Goal: Find specific page/section: Find specific page/section

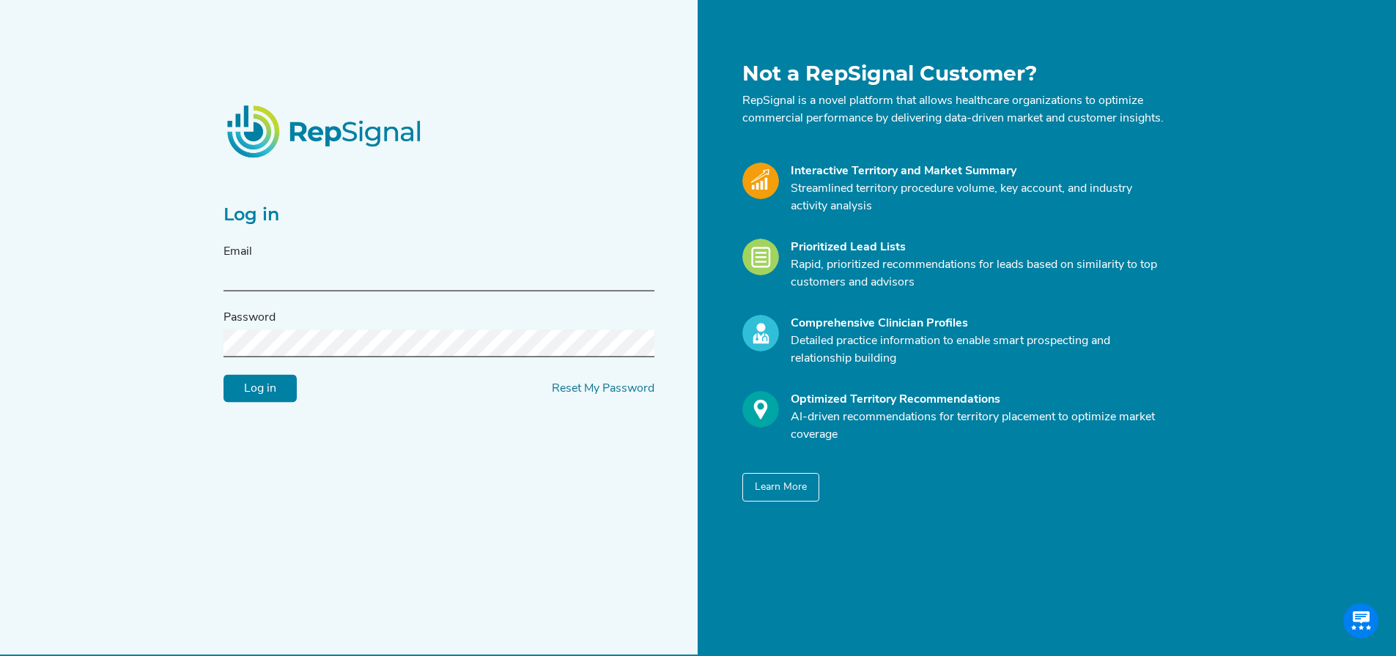
type input "[PERSON_NAME][EMAIL_ADDRESS][DOMAIN_NAME]"
click at [261, 401] on input "Log in" at bounding box center [259, 389] width 73 height 28
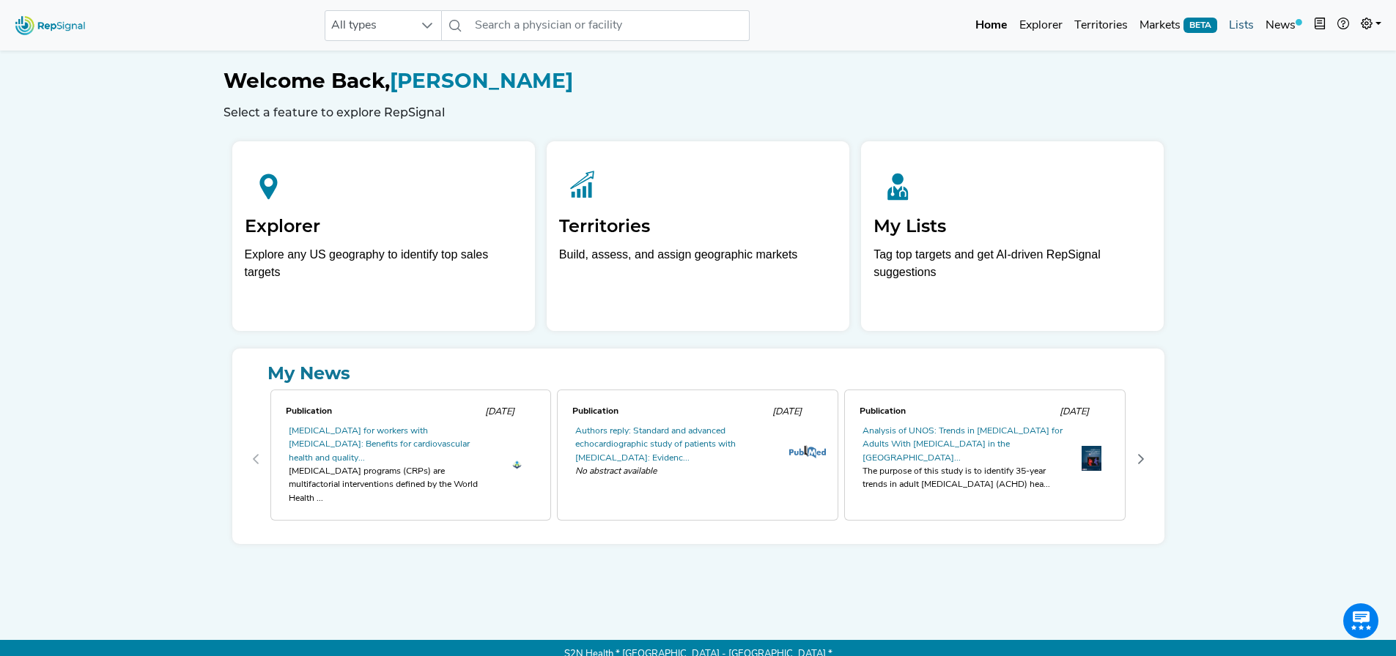
click at [1247, 29] on link "Lists" at bounding box center [1241, 25] width 37 height 29
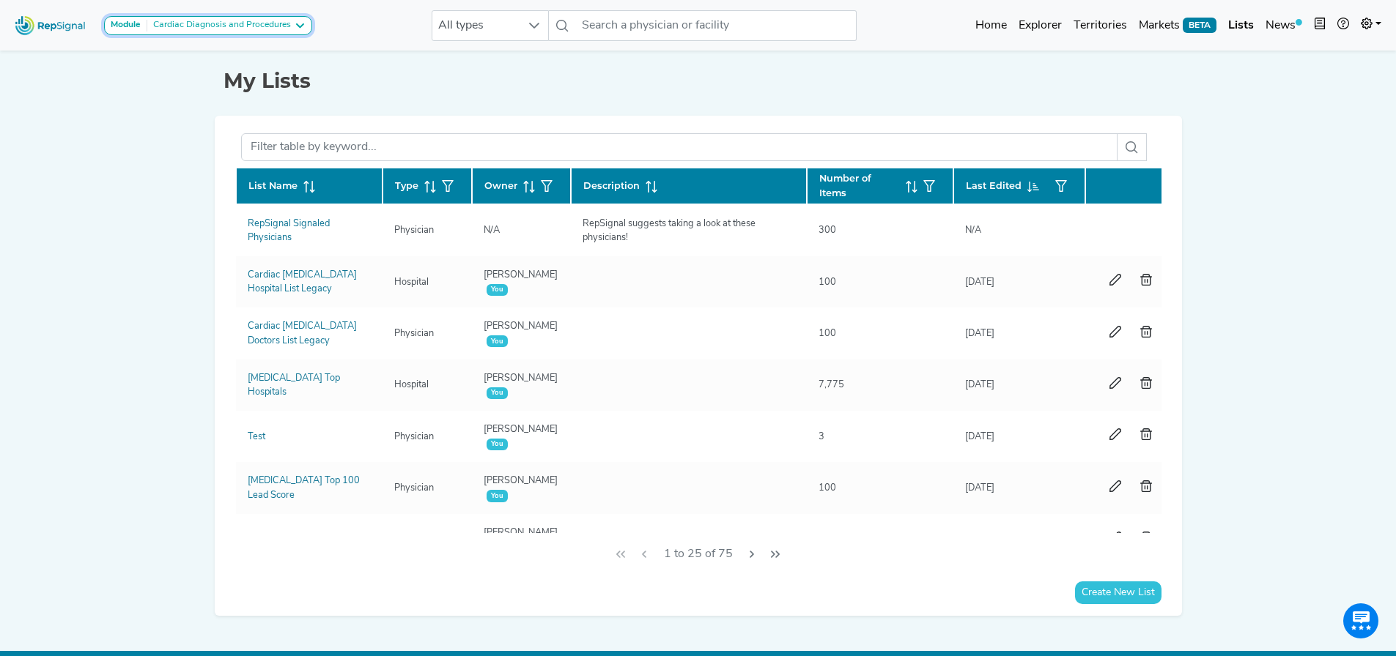
click at [218, 21] on div "Cardiac Diagnosis and Procedures" at bounding box center [219, 26] width 144 height 12
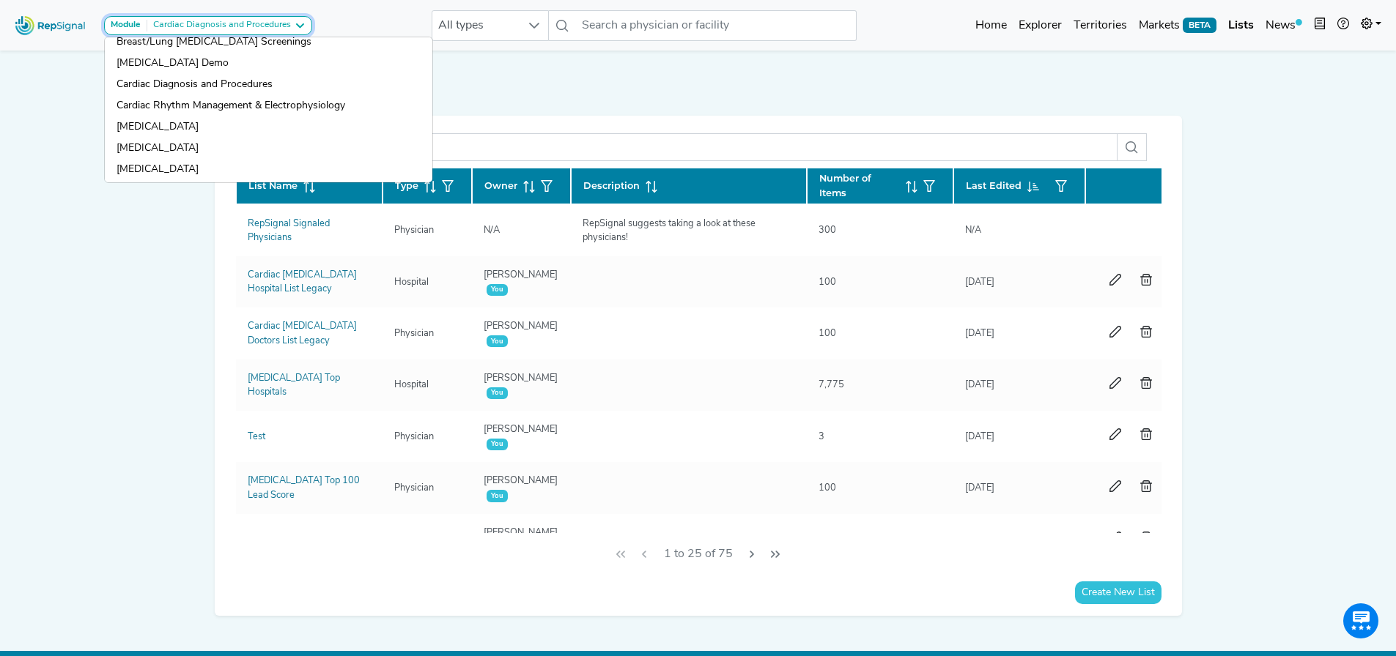
scroll to position [293, 0]
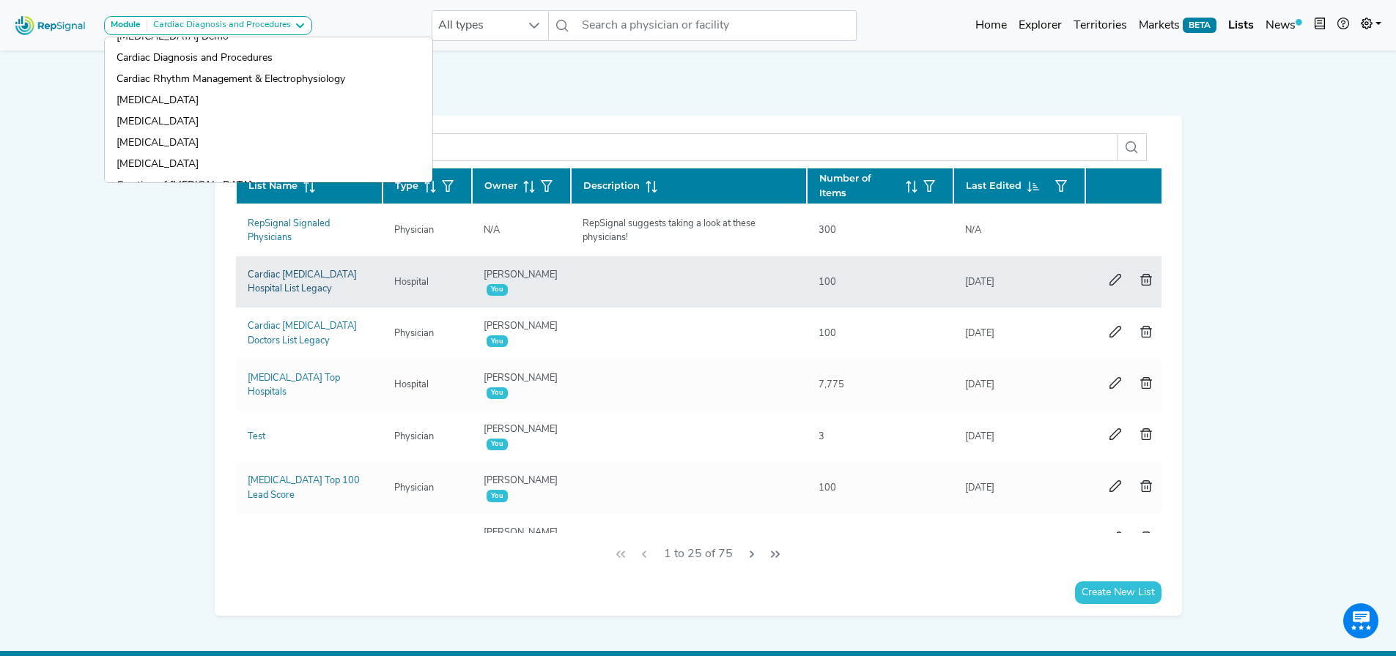
click at [301, 274] on link "Cardiac [MEDICAL_DATA] Hospital List Legacy" at bounding box center [302, 281] width 109 height 23
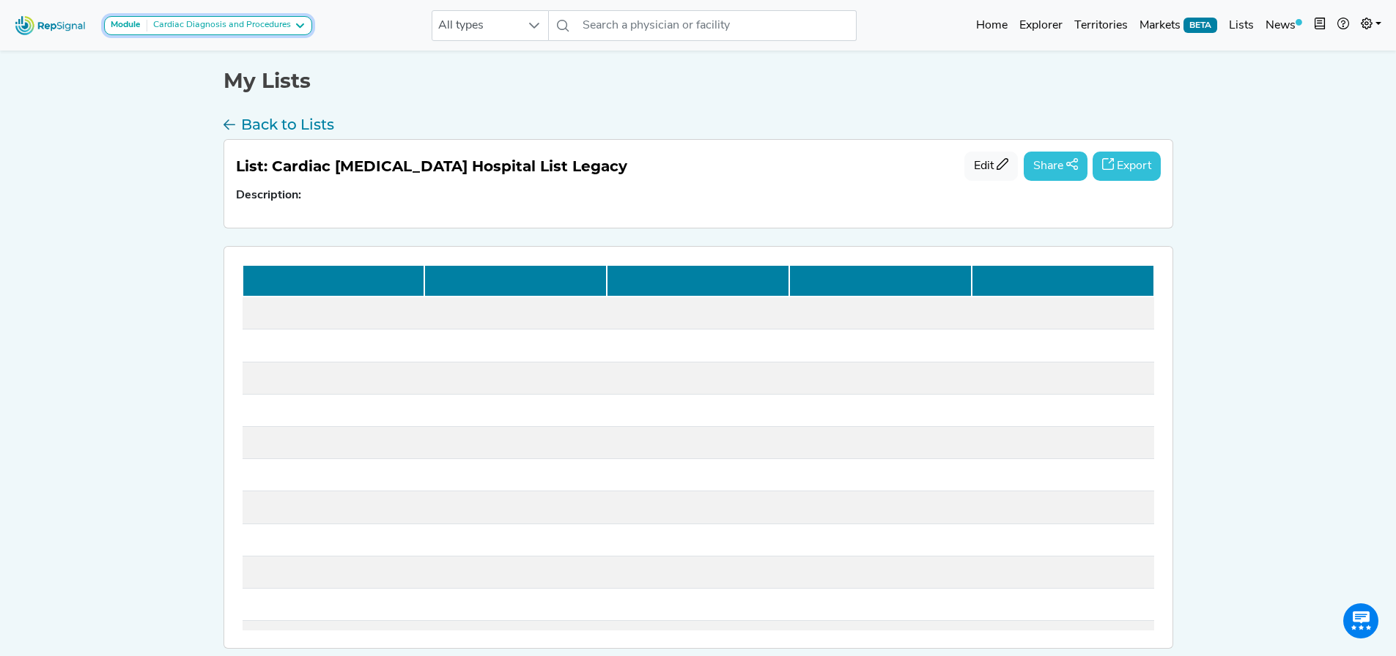
click at [239, 20] on div "Cardiac Diagnosis and Procedures" at bounding box center [219, 26] width 144 height 12
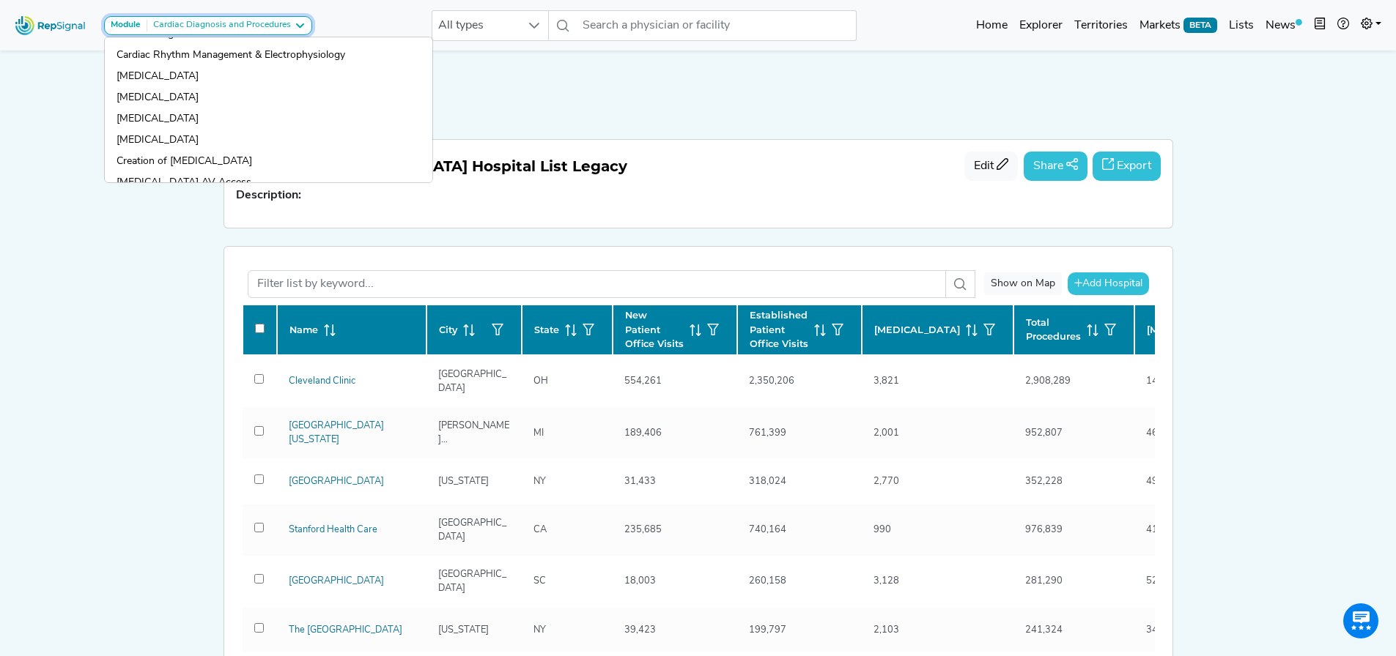
scroll to position [293, 0]
click at [481, 127] on link "Back to Lists" at bounding box center [697, 127] width 949 height 23
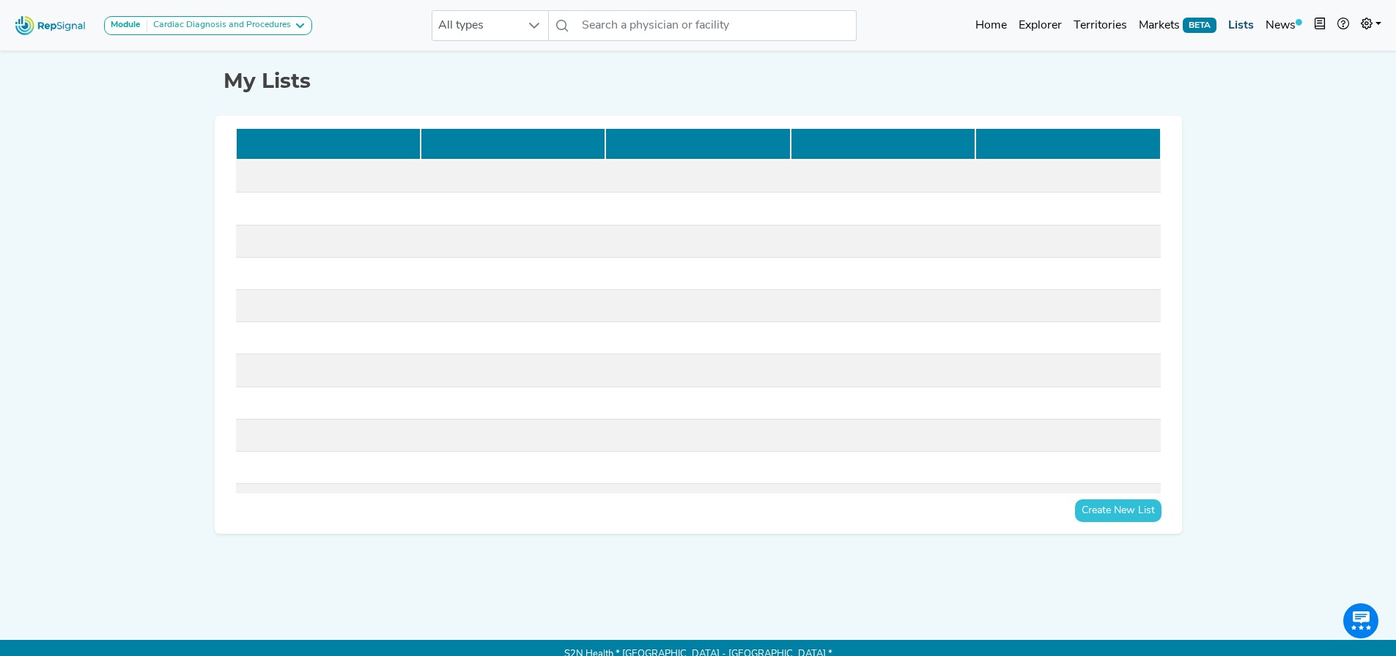
click at [1242, 22] on link "Lists" at bounding box center [1240, 25] width 37 height 29
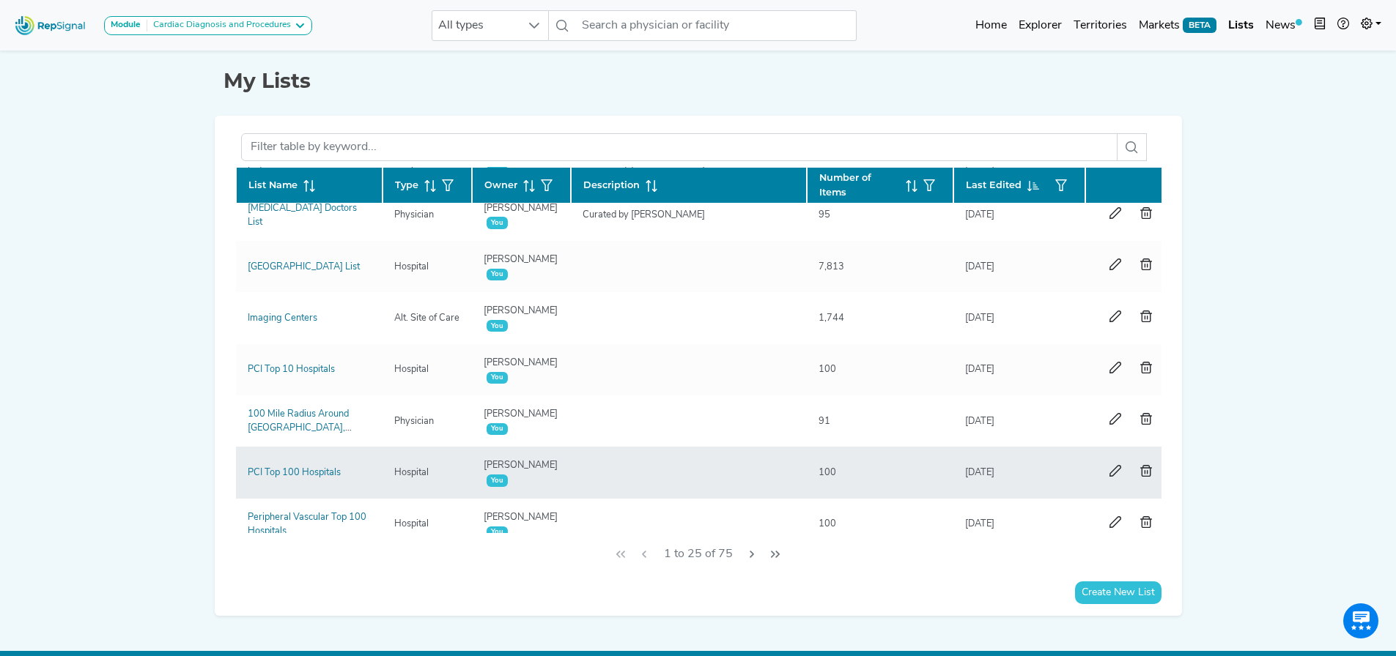
scroll to position [806, 0]
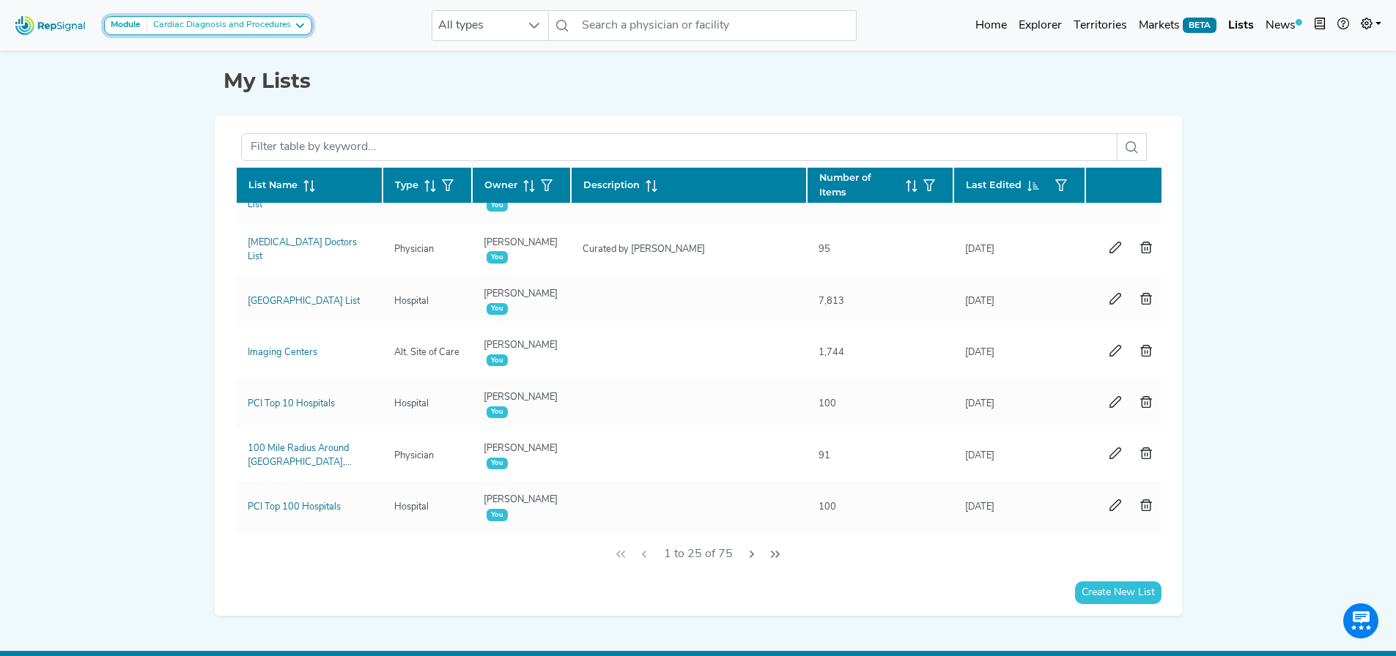
click at [228, 22] on div "Cardiac Diagnosis and Procedures" at bounding box center [219, 26] width 144 height 12
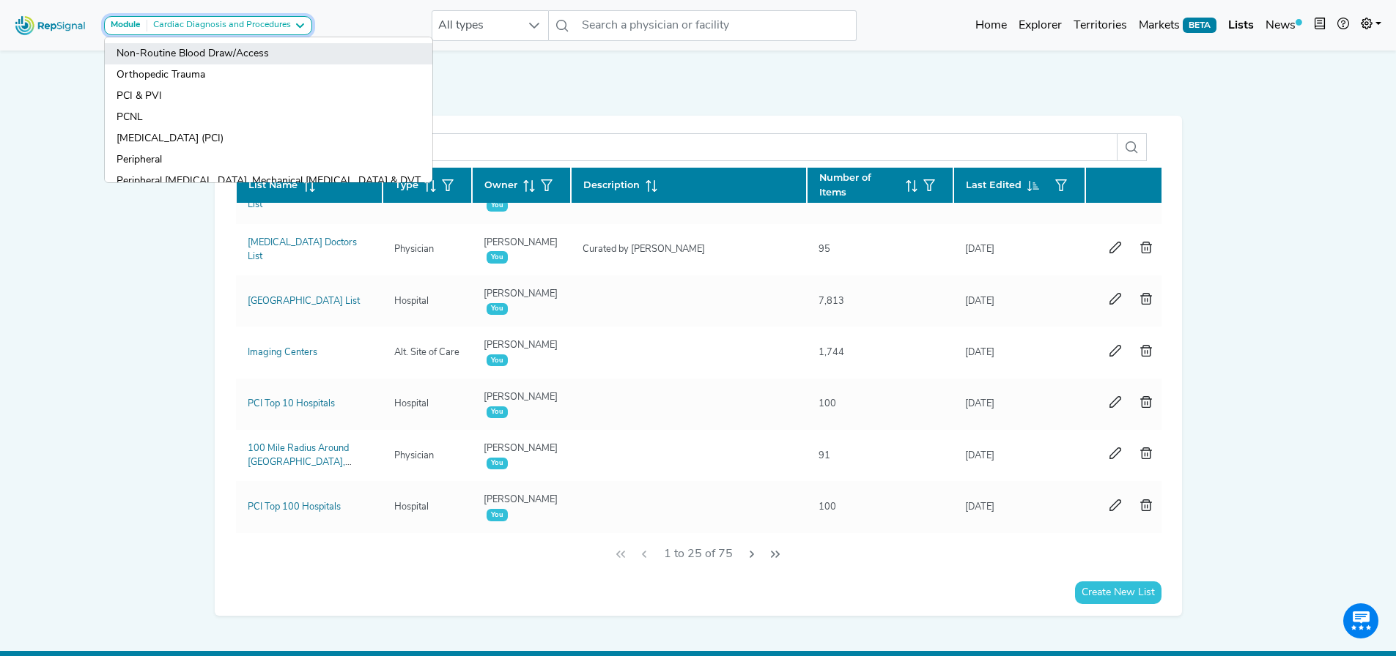
scroll to position [1172, 0]
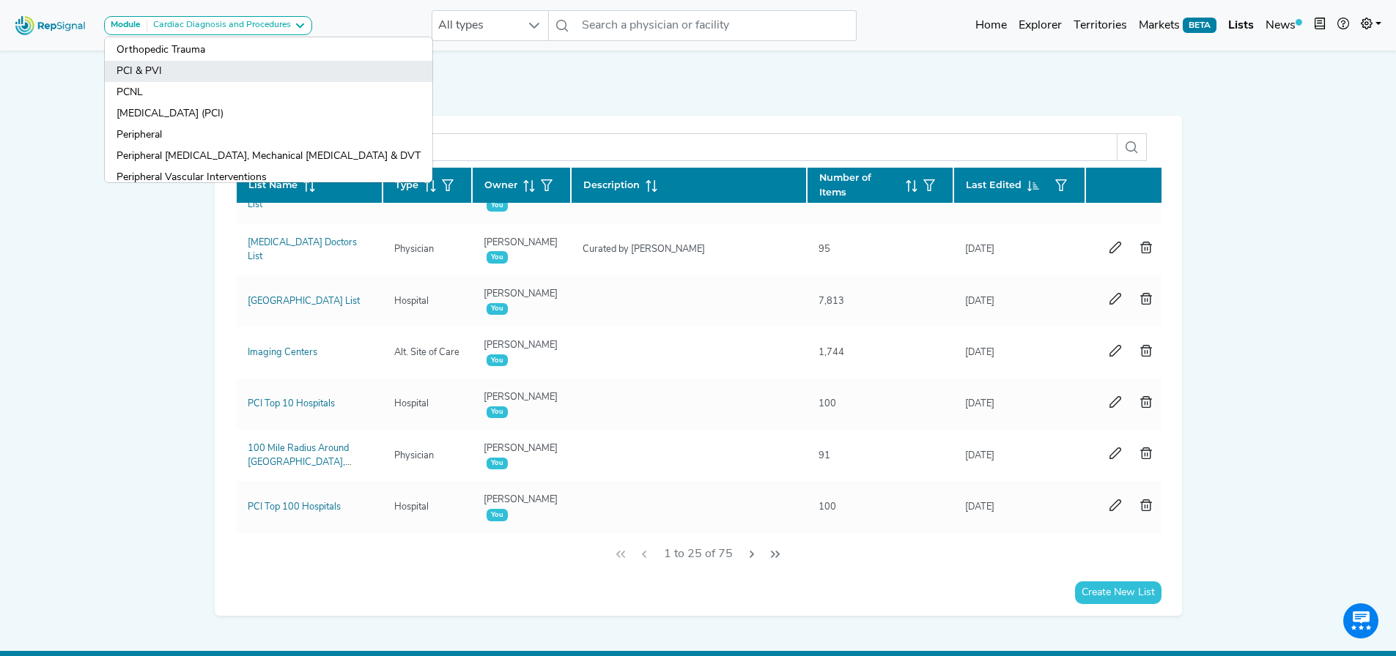
click at [163, 73] on link "PCI & PVI" at bounding box center [268, 71] width 327 height 21
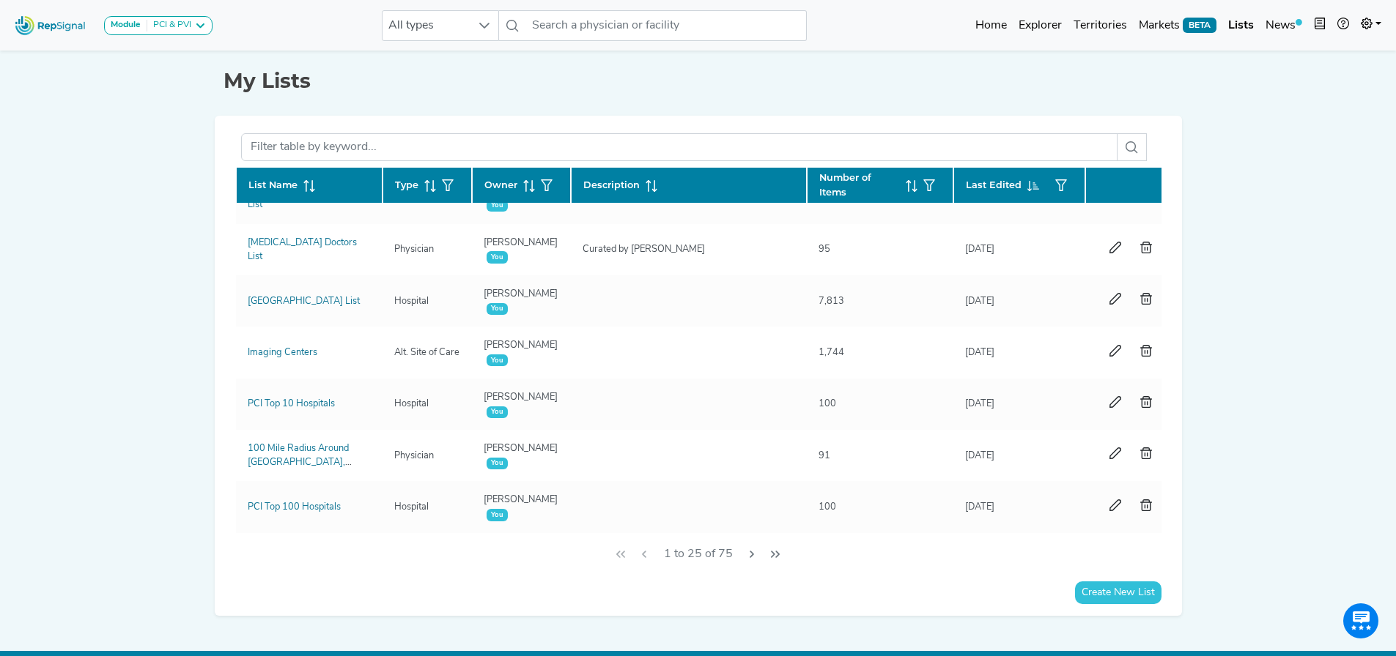
scroll to position [879, 0]
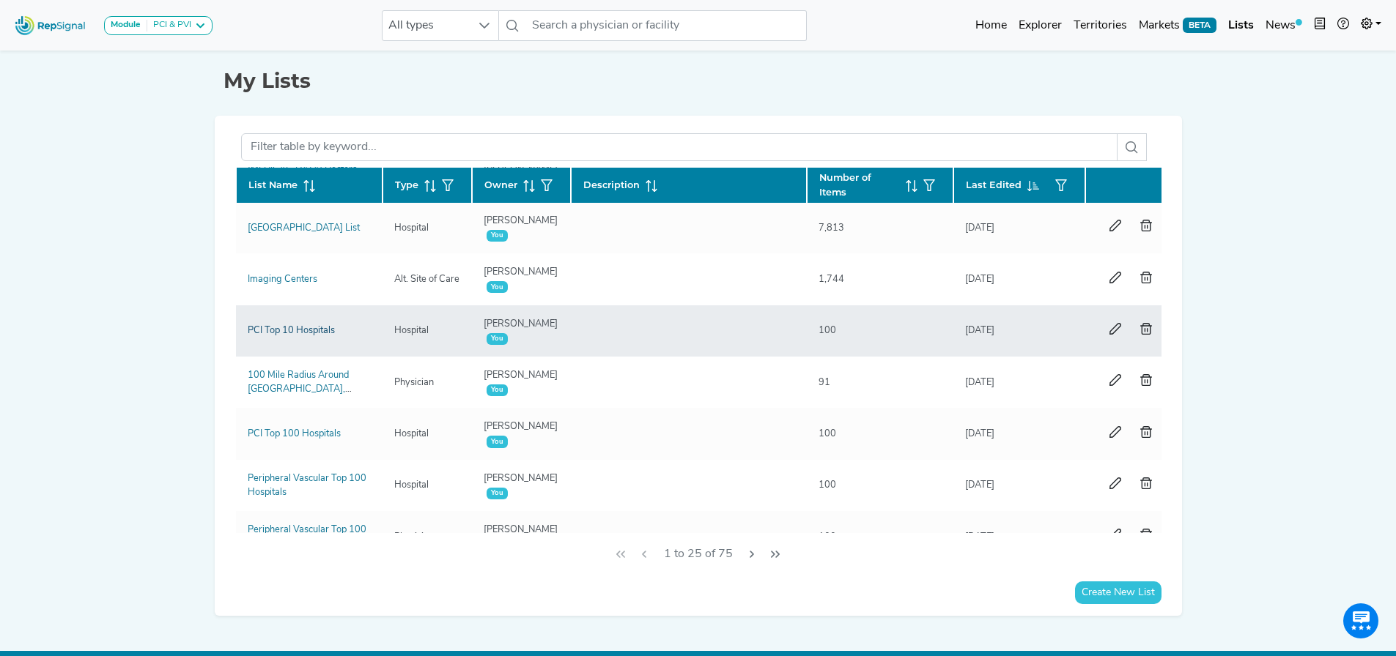
click at [281, 329] on link "PCI Top 10 Hospitals" at bounding box center [291, 331] width 87 height 10
